Goal: Task Accomplishment & Management: Manage account settings

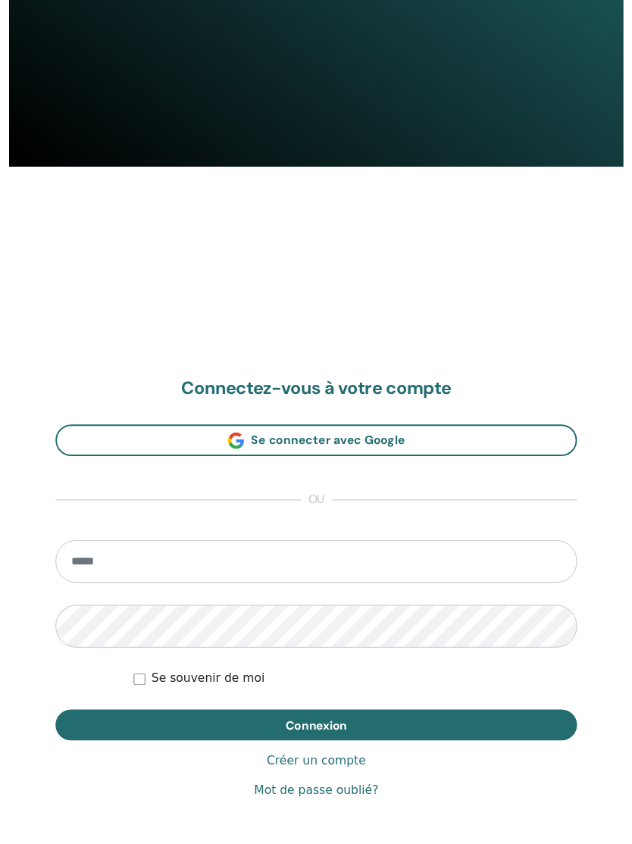
scroll to position [834, 0]
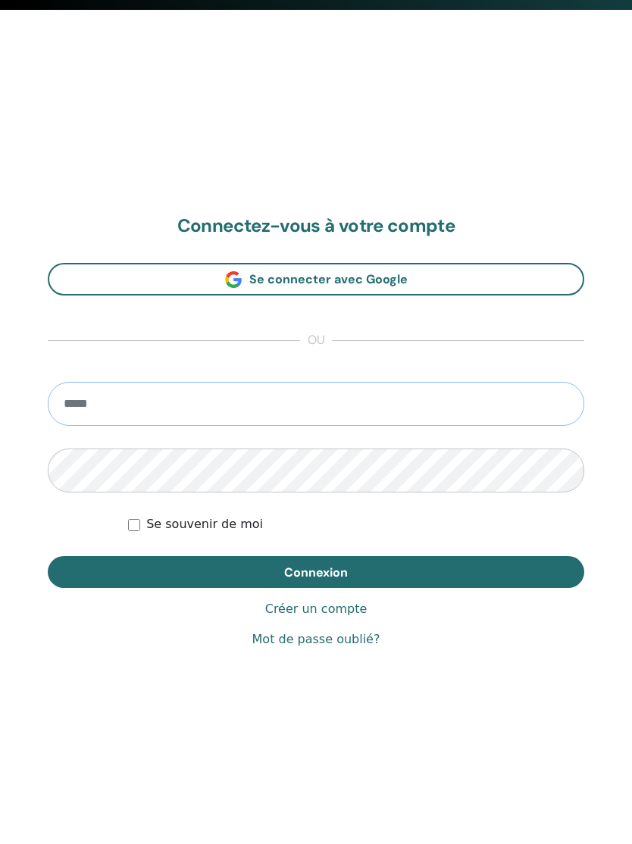
click at [265, 405] on input "email" at bounding box center [316, 404] width 536 height 44
click at [239, 401] on input "email" at bounding box center [316, 404] width 536 height 44
click at [294, 530] on div "Se souvenir de moi" at bounding box center [356, 524] width 456 height 18
click at [341, 643] on link "Mot de passe oublié?" at bounding box center [316, 639] width 128 height 18
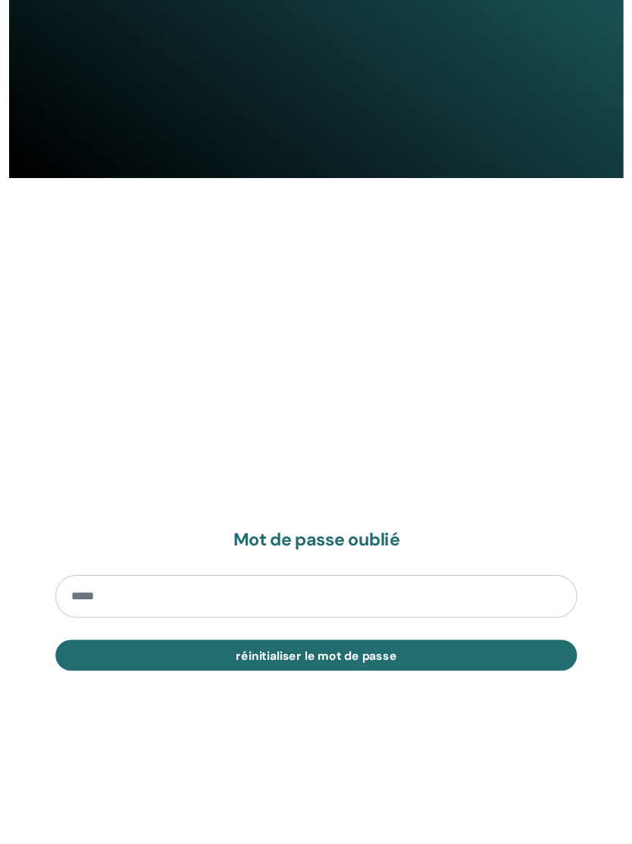
scroll to position [843, 0]
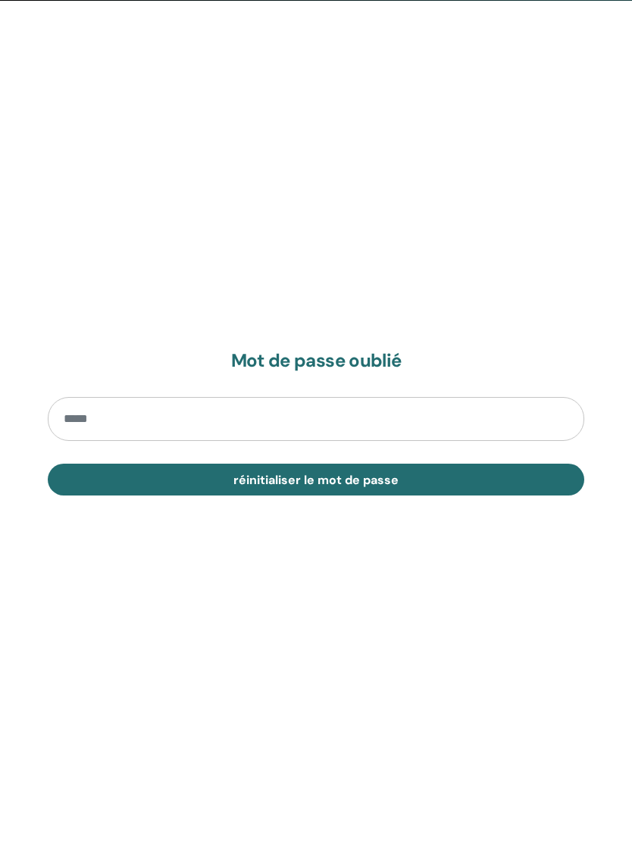
click at [220, 415] on input "email" at bounding box center [316, 419] width 536 height 44
type input "*"
type input "**********"
click at [414, 487] on button "réinitialiser le mot de passe" at bounding box center [316, 480] width 536 height 32
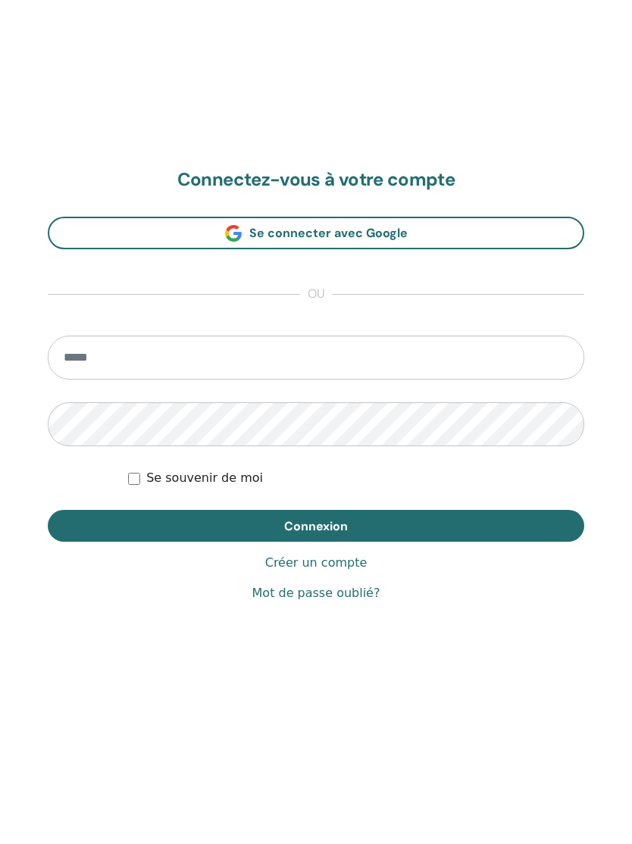
scroll to position [844, 0]
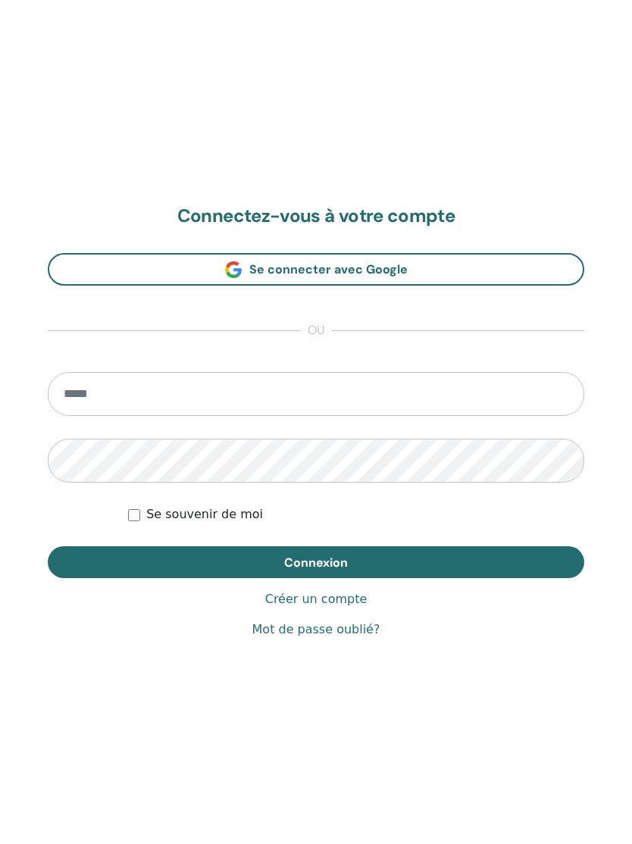
click at [212, 381] on input "email" at bounding box center [316, 394] width 536 height 44
